Goal: Check status: Check status

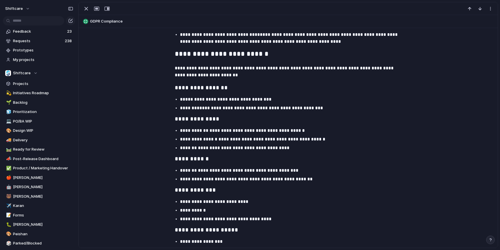
scroll to position [442, 0]
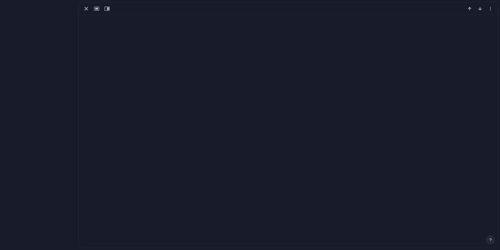
click at [301, 43] on div at bounding box center [288, 125] width 420 height 246
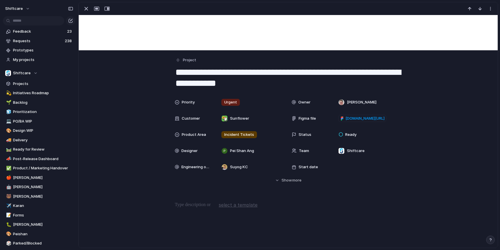
scroll to position [71, 0]
